Goal: Task Accomplishment & Management: Complete application form

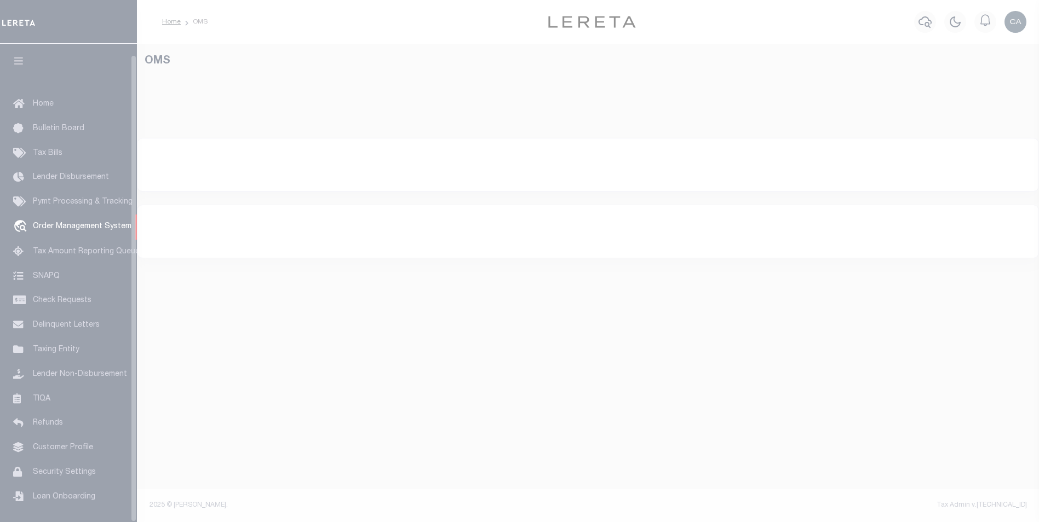
scroll to position [11, 0]
select select "200"
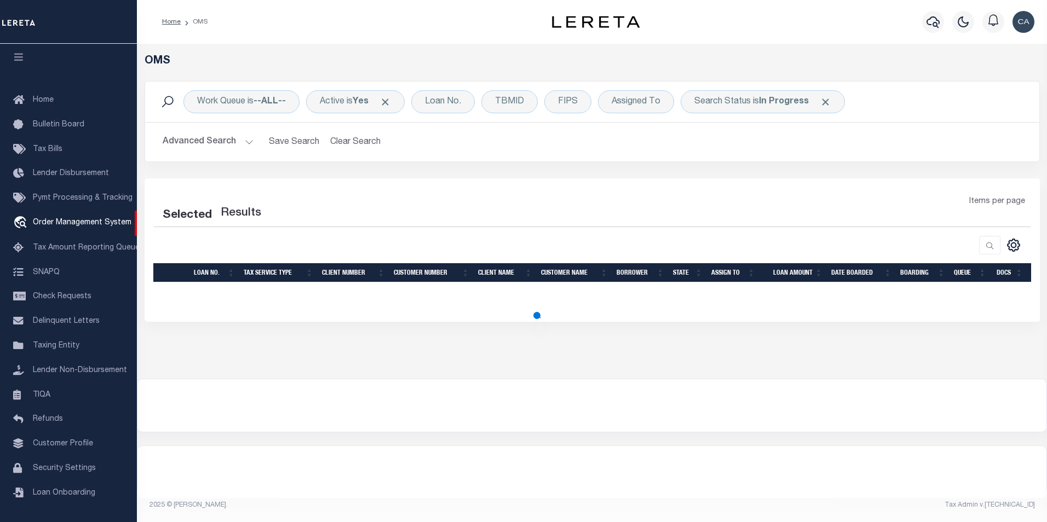
select select "200"
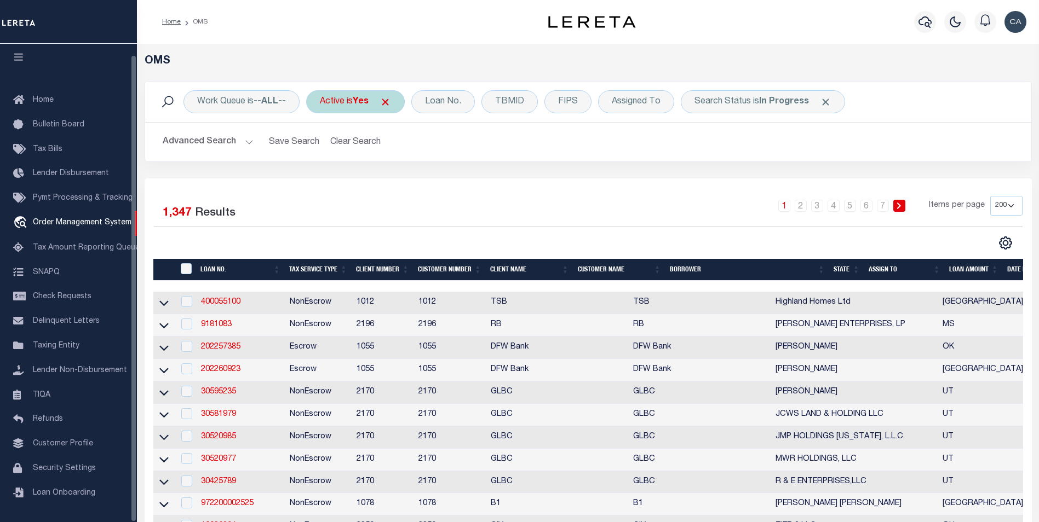
drag, startPoint x: 373, startPoint y: 105, endPoint x: 379, endPoint y: 105, distance: 6.6
click at [375, 105] on div "Active is Yes" at bounding box center [355, 101] width 99 height 23
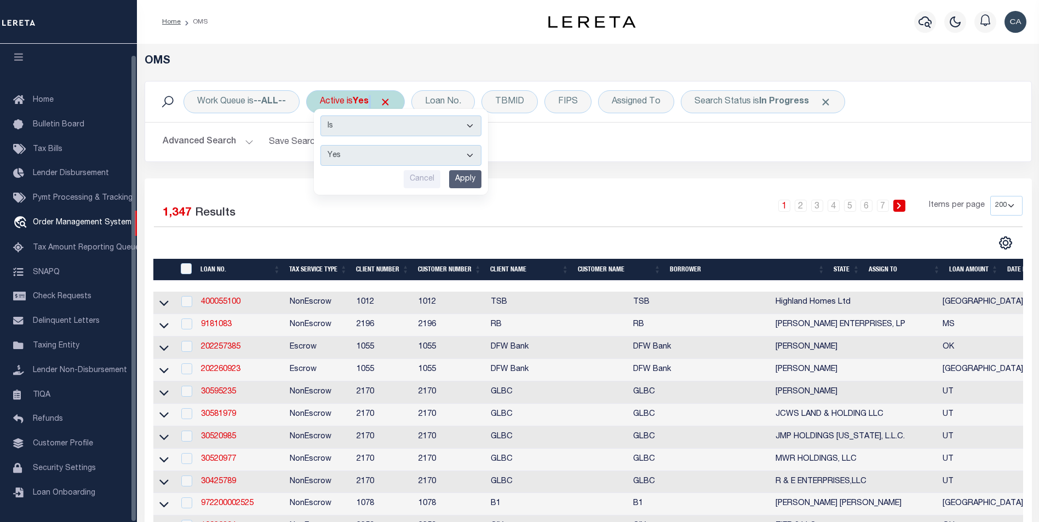
click at [383, 103] on div "Active is Yes Is Contains Yes No Cancel Apply" at bounding box center [355, 101] width 99 height 23
click at [388, 101] on span "Click to Remove" at bounding box center [384, 101] width 11 height 11
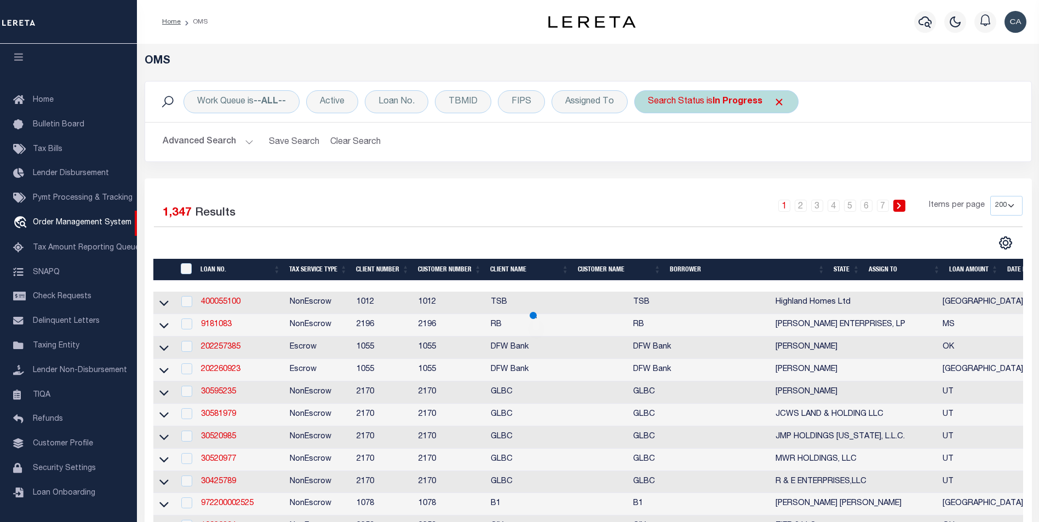
click at [782, 103] on div "Search Status is In Progress" at bounding box center [716, 101] width 164 height 23
select select "IP"
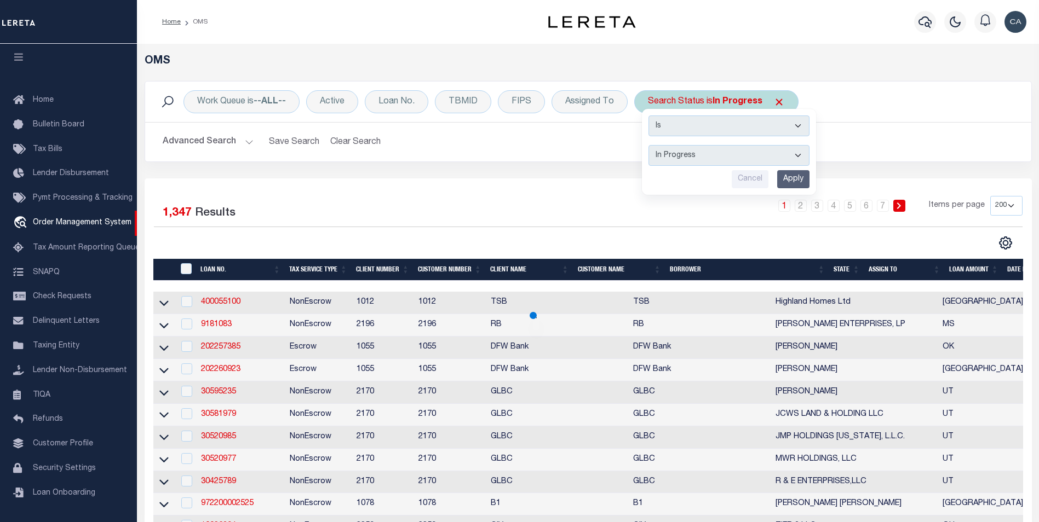
click at [780, 103] on span "Click to Remove" at bounding box center [778, 101] width 11 height 11
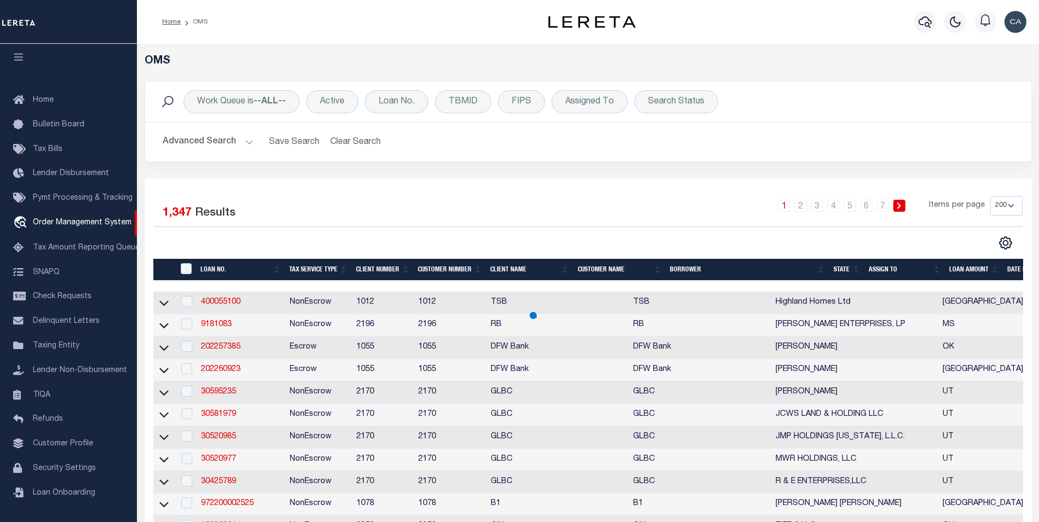
click at [626, 163] on div "Work Queue is --ALL-- Active Loan No. TBMID FIPS Assigned To Search Status Sear…" at bounding box center [587, 129] width 903 height 97
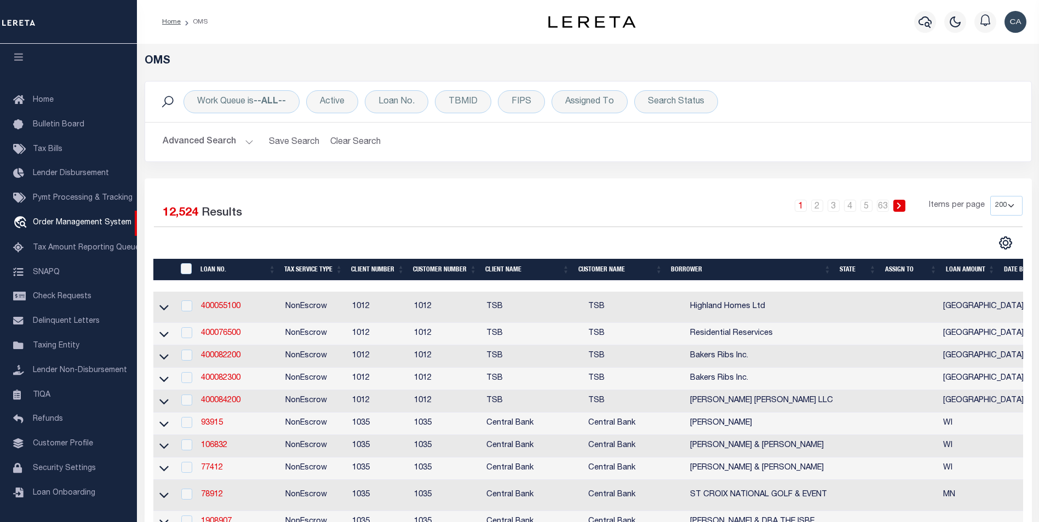
click at [408, 89] on div "Work Queue is --ALL-- Active Loan No. TBMID FIPS Assigned To Search Status Sear…" at bounding box center [588, 102] width 886 height 41
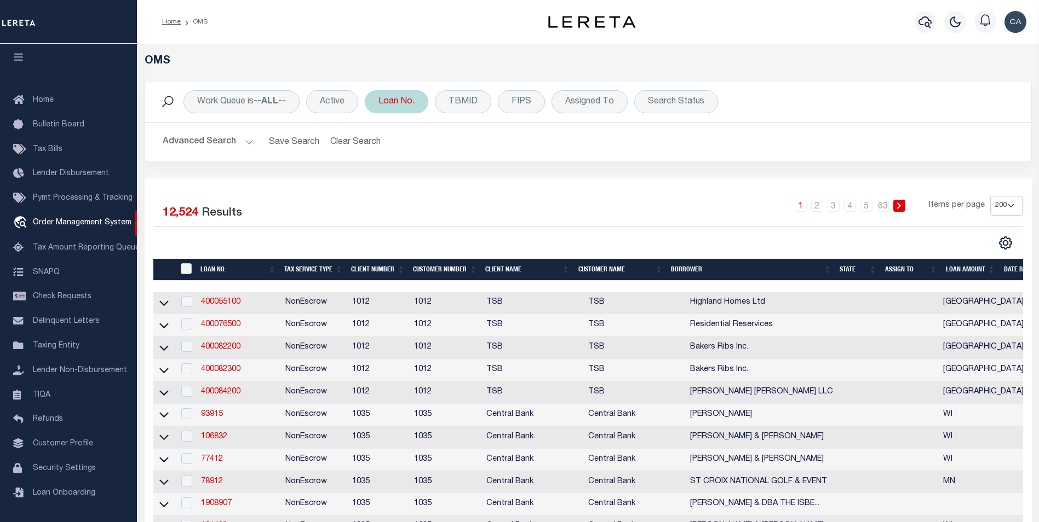
click at [412, 103] on div "Loan No." at bounding box center [397, 101] width 64 height 23
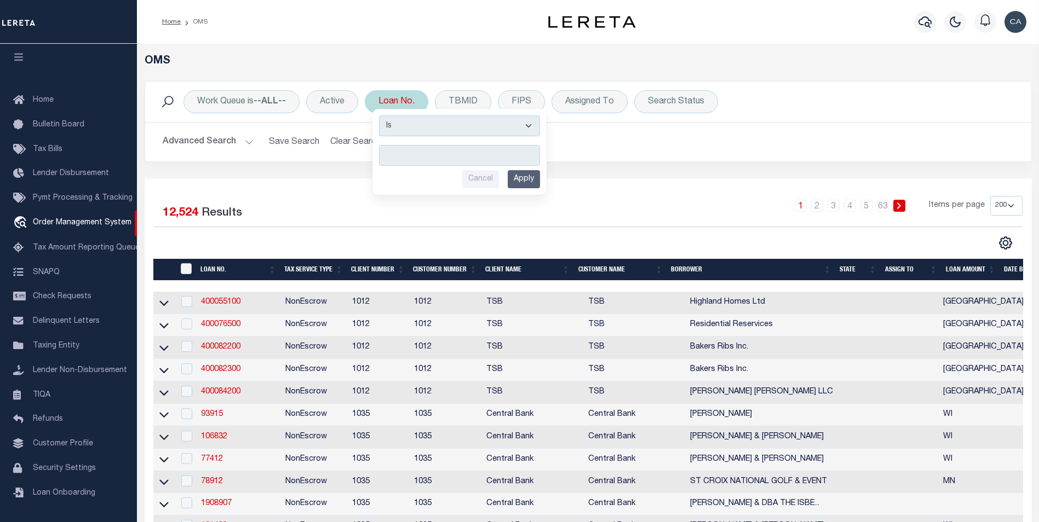
type input "retest-bug-37874-07-16-2025-01"
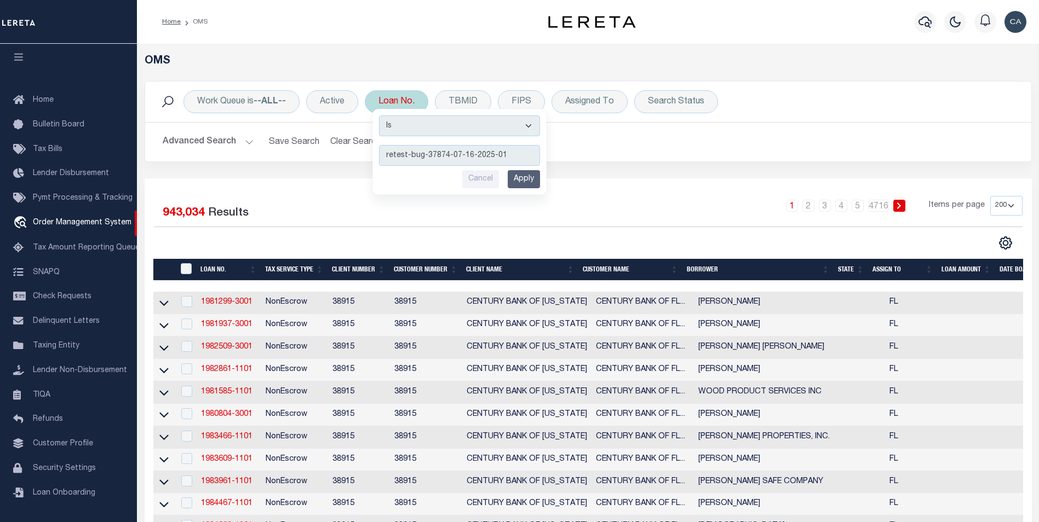
click at [518, 185] on input "Apply" at bounding box center [524, 179] width 32 height 18
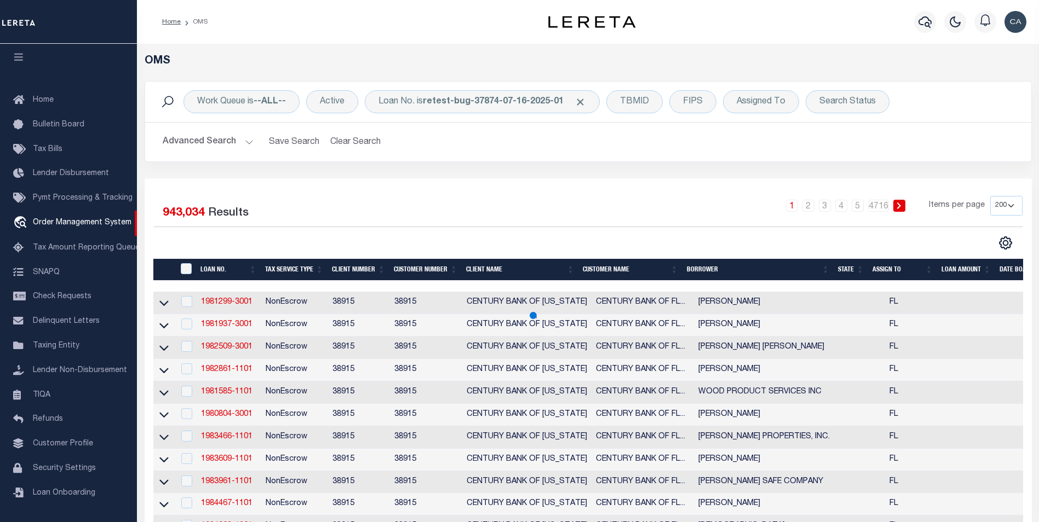
click at [552, 196] on div "1 2 3 4 5 … 4716 Items per page 10 25 50 100 200" at bounding box center [698, 210] width 647 height 28
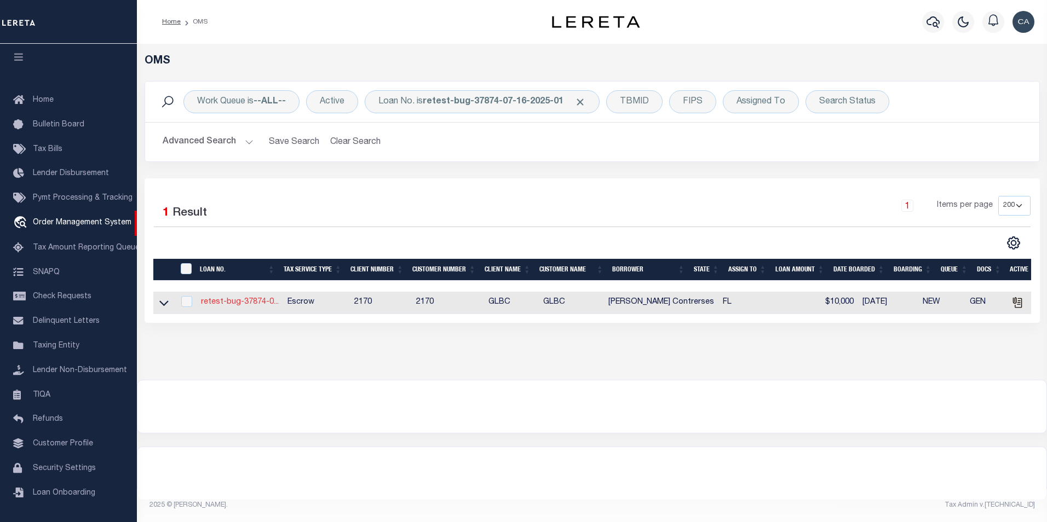
click at [264, 300] on link "retest-bug-37874-0..." at bounding box center [240, 302] width 78 height 8
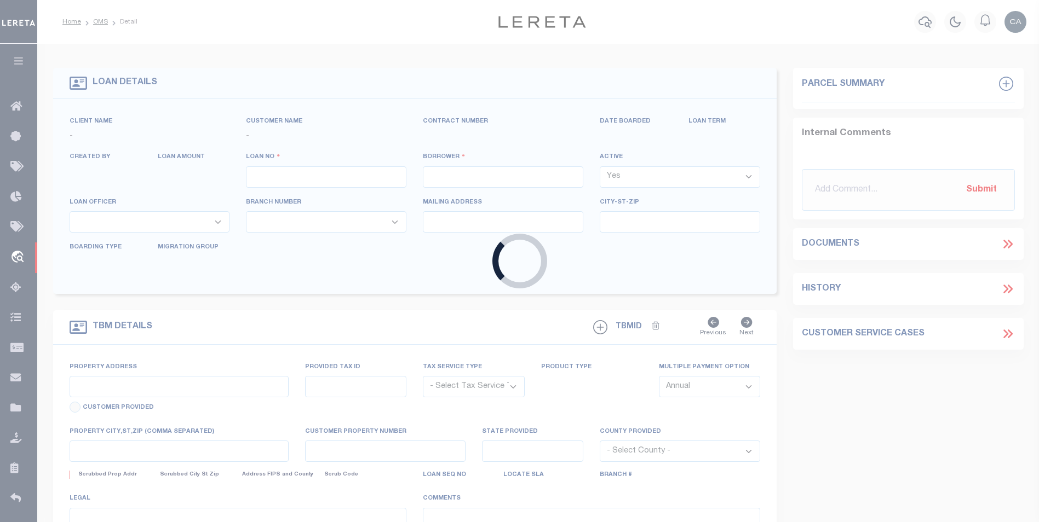
type input "retest-bug-37874-07-16-2025-01"
type input "[PERSON_NAME] Contrerses"
select select
type input "[STREET_ADDRESS]"
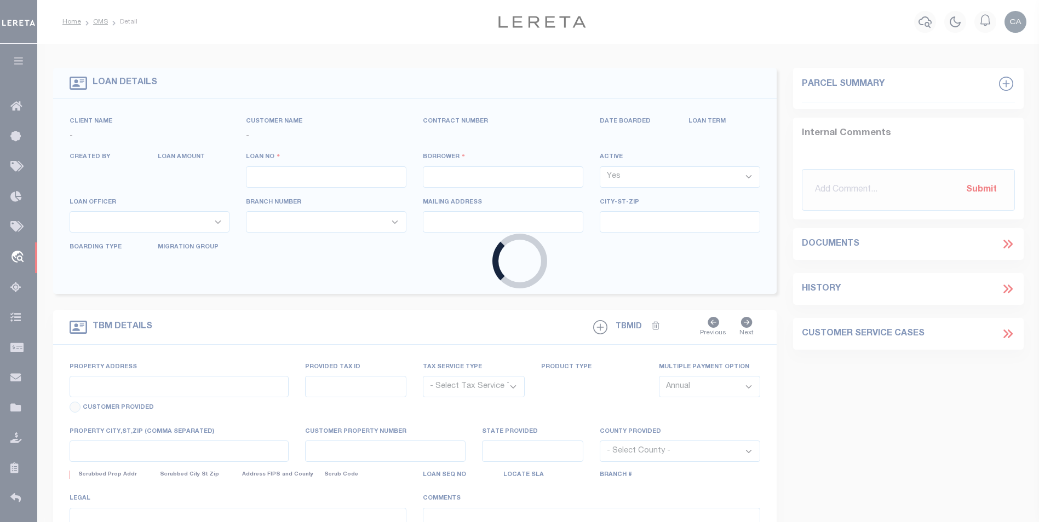
type input "[GEOGRAPHIC_DATA] FL 34604-6905"
type input "[DATE]"
select select "10"
select select "Escrow"
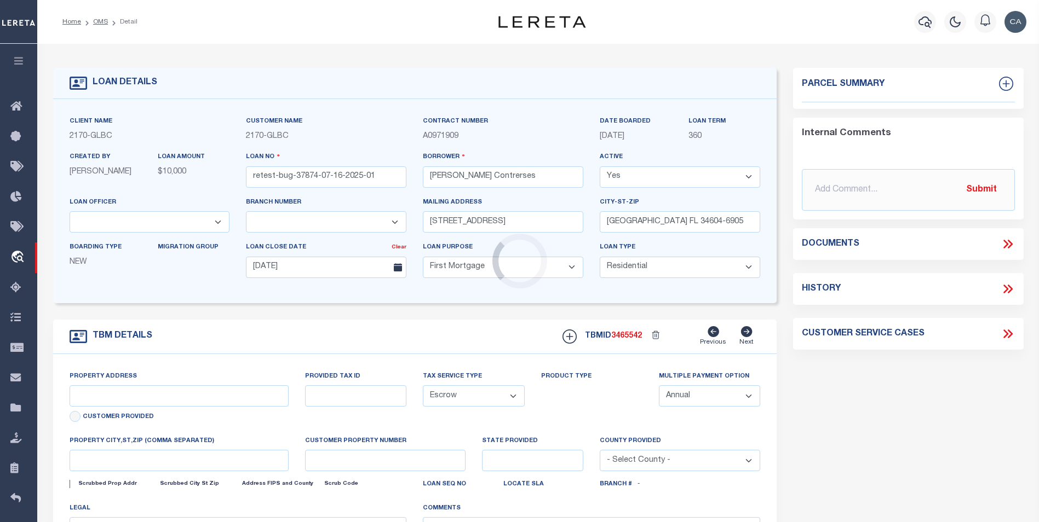
type input "[STREET_ADDRESS]"
type input "1302"
select select
type input "[GEOGRAPHIC_DATA] FL 34604-6905"
type input "QA-CNUMBER-102134"
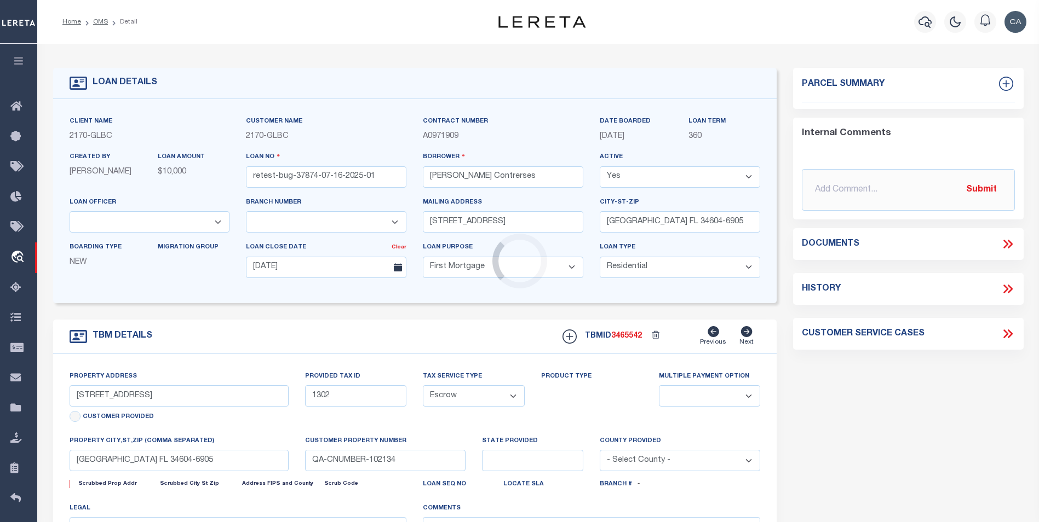
type input "FL"
type textarea "test legal desc"
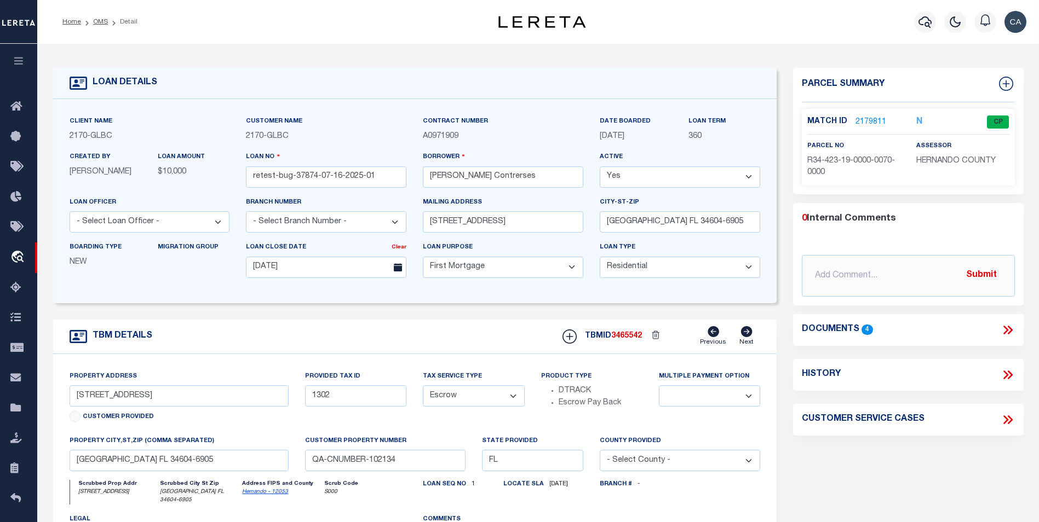
click at [631, 336] on span "3465542" at bounding box center [626, 336] width 31 height 8
copy span "3465542"
click at [291, 144] on div "Customer Name 2170 - GLBC" at bounding box center [326, 134] width 177 height 36
click at [283, 140] on span "GLBC" at bounding box center [278, 136] width 22 height 8
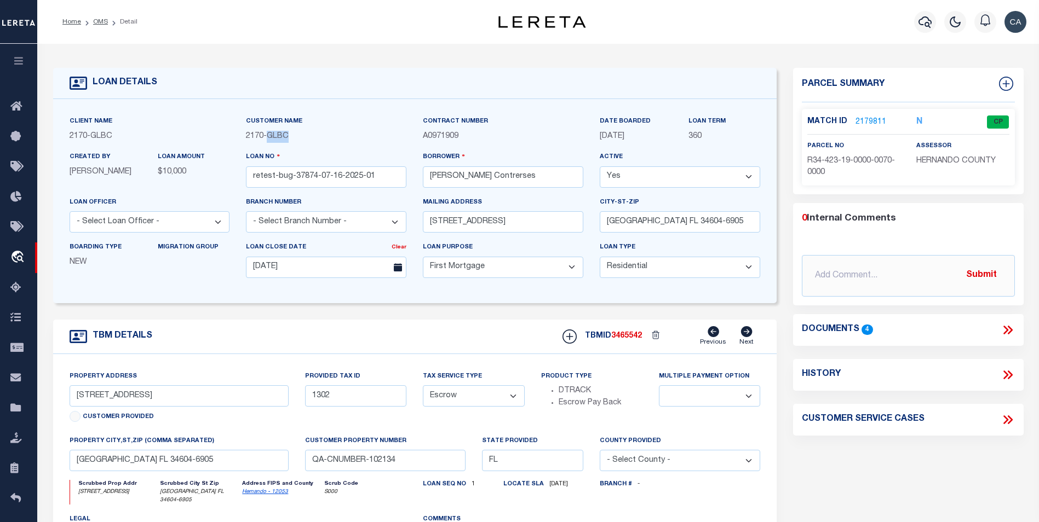
click at [283, 140] on span "GLBC" at bounding box center [278, 136] width 22 height 8
copy div "2170 - GLBC"
